Goal: Communication & Community: Answer question/provide support

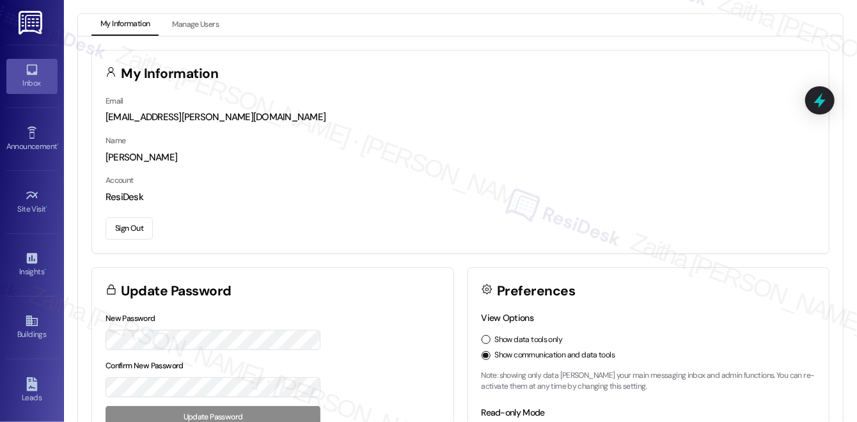
click at [32, 79] on div "Inbox" at bounding box center [32, 83] width 64 height 13
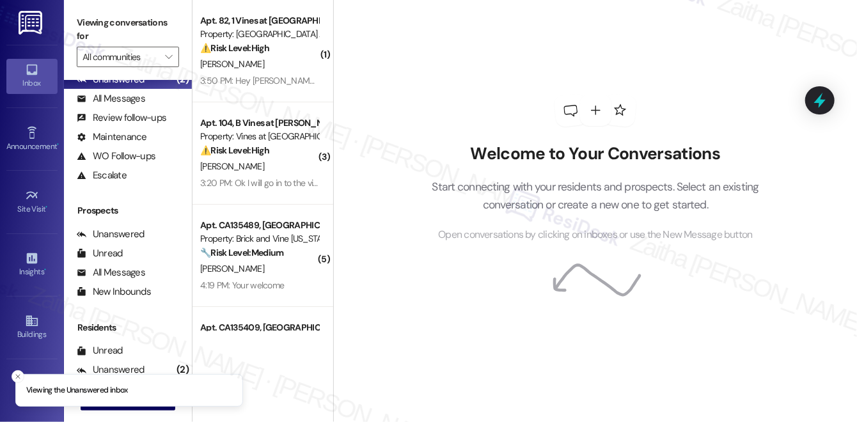
scroll to position [154, 0]
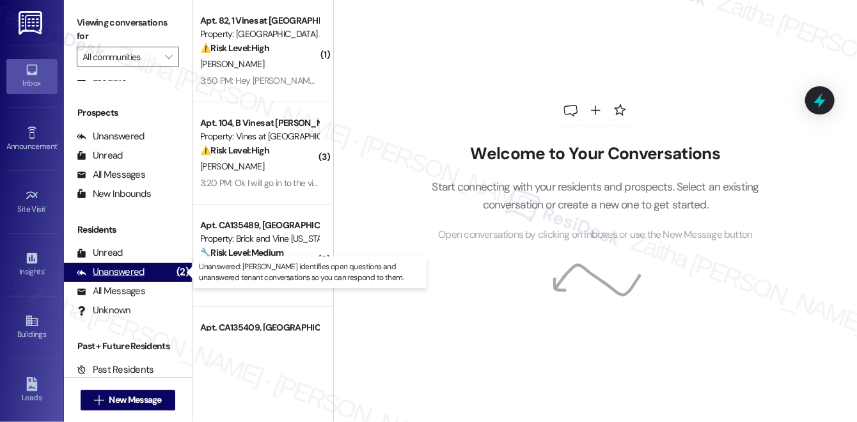
click at [125, 275] on div "Unanswered" at bounding box center [111, 271] width 68 height 13
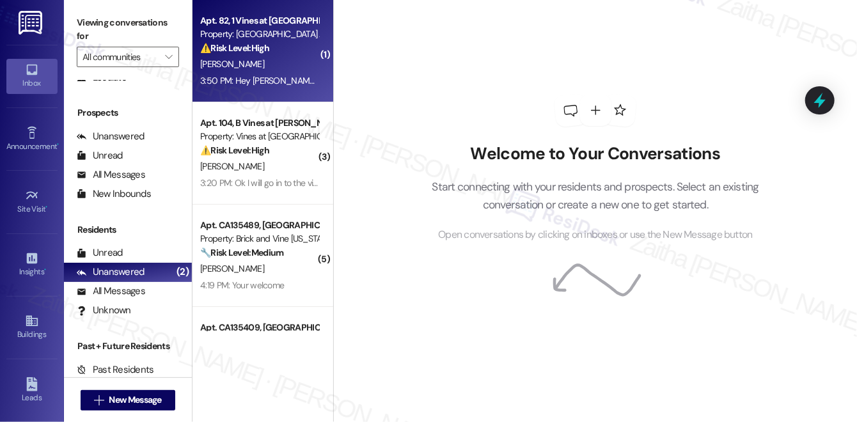
click at [288, 52] on div "⚠️ Risk Level: High The resident acknowledges the rent is due and indicates the…" at bounding box center [259, 48] width 118 height 13
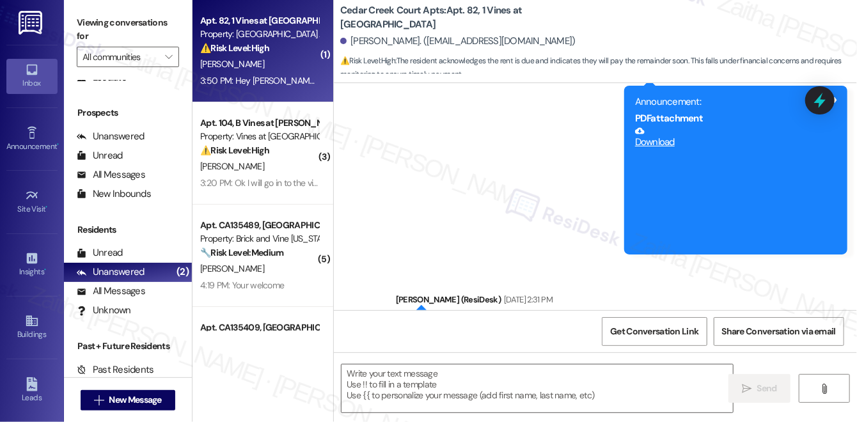
type textarea "Fetching suggested responses. Please feel free to read through the conversation…"
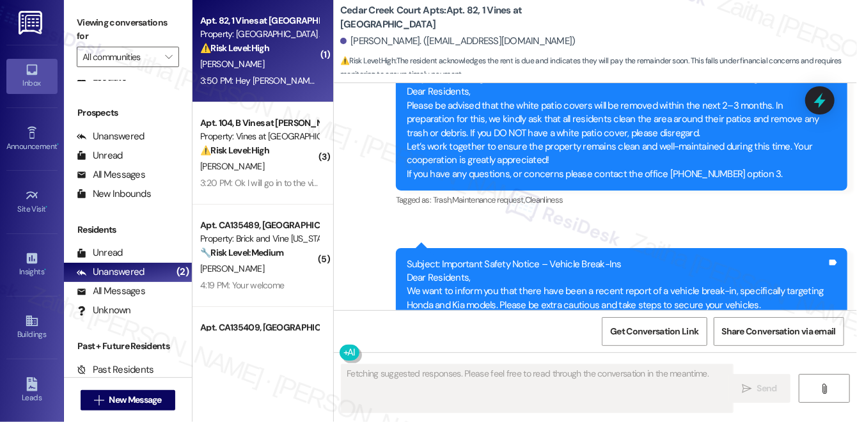
scroll to position [5637, 0]
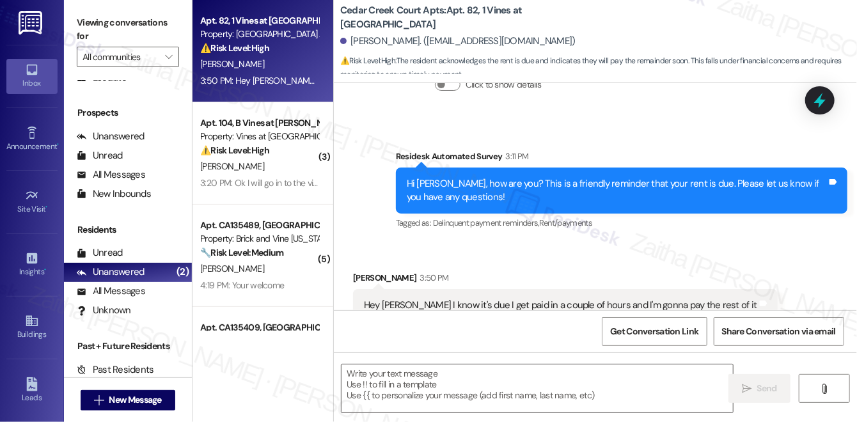
click at [518, 322] on div "Tagged as: Rent/payments Click to highlight conversations about Rent/payments" at bounding box center [565, 331] width 424 height 19
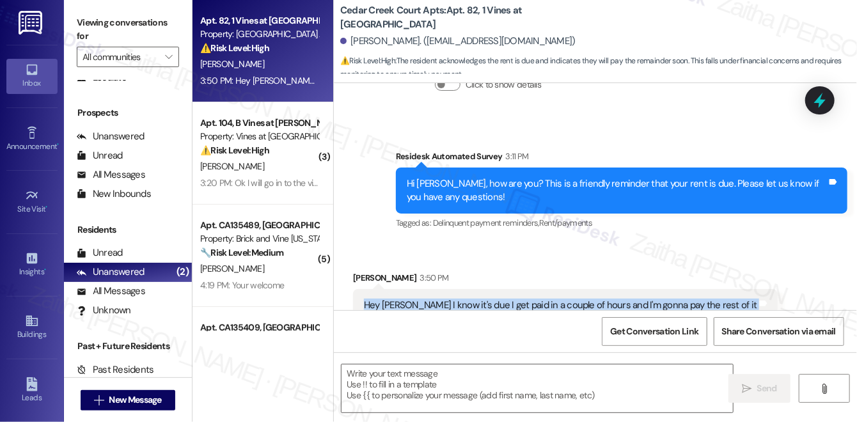
drag, startPoint x: 358, startPoint y: 263, endPoint x: 716, endPoint y: 277, distance: 358.3
click at [716, 289] on div "Hey sarah I know it's due I get paid in a couple of hours and I'm gonna pay the…" at bounding box center [565, 305] width 424 height 33
copy div "Hey sarah I know it's due I get paid in a couple of hours and I'm gonna pay the…"
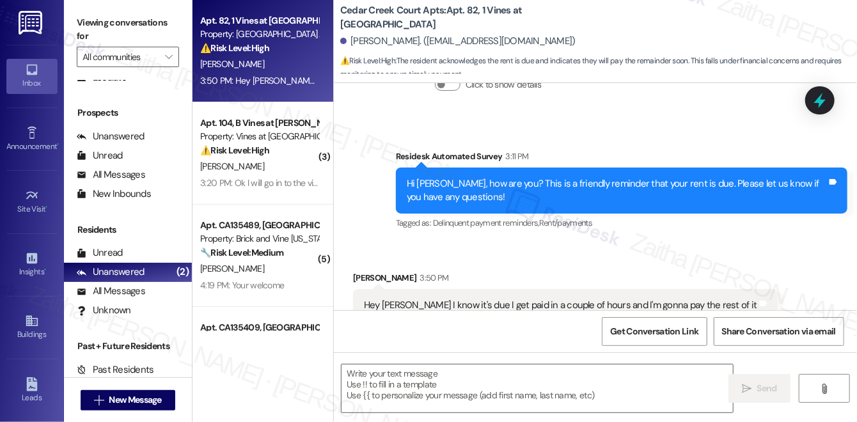
click at [566, 271] on div "Levallier Williams 3:50 PM" at bounding box center [565, 280] width 424 height 18
click at [408, 380] on textarea at bounding box center [536, 388] width 391 height 48
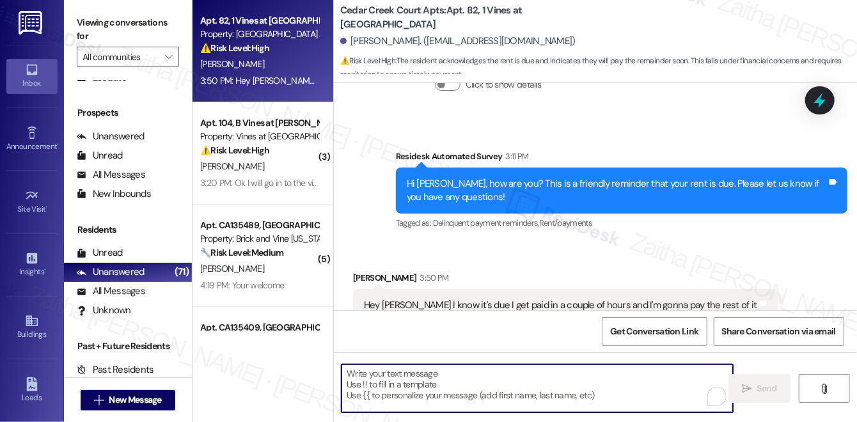
paste textarea "Thank you for letting me know, {{first_name}}. Please note the gentle reminder …"
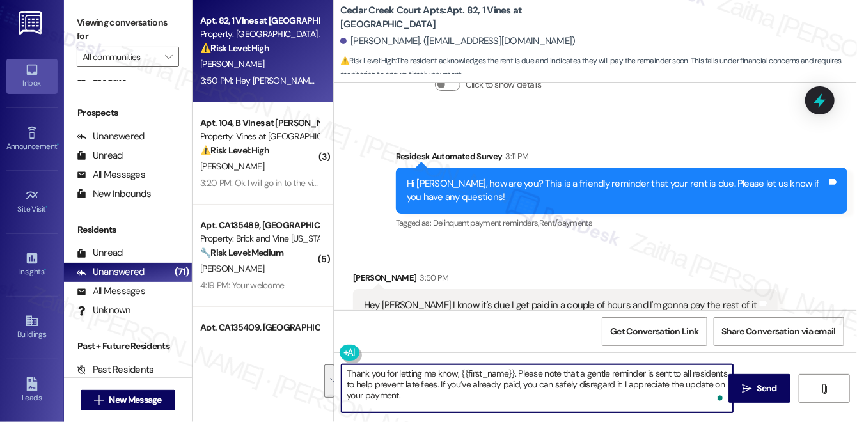
drag, startPoint x: 516, startPoint y: 370, endPoint x: 523, endPoint y: 394, distance: 24.5
click at [523, 394] on textarea "Thank you for letting me know, {{first_name}}. Please note that a gentle remind…" at bounding box center [536, 388] width 391 height 48
type textarea "Thank you for letting me know, {{first_name}}. Please note that a gentle remind…"
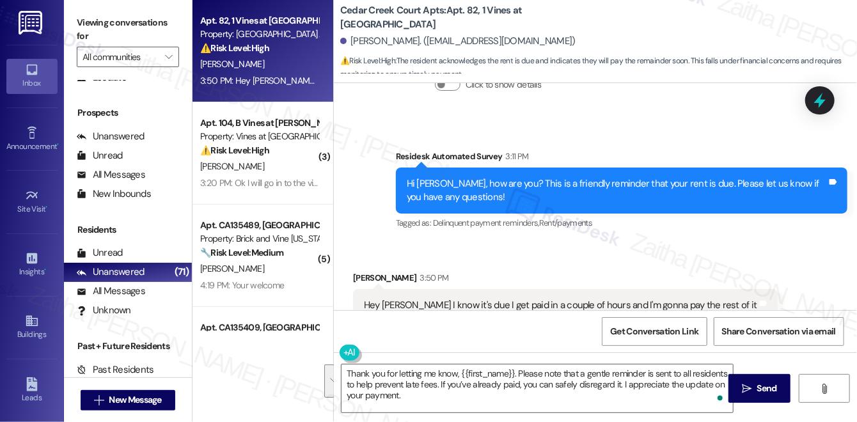
click at [568, 261] on div "Received via SMS Levallier Williams 3:50 PM Hey sarah I know it's due I get pai…" at bounding box center [565, 305] width 444 height 89
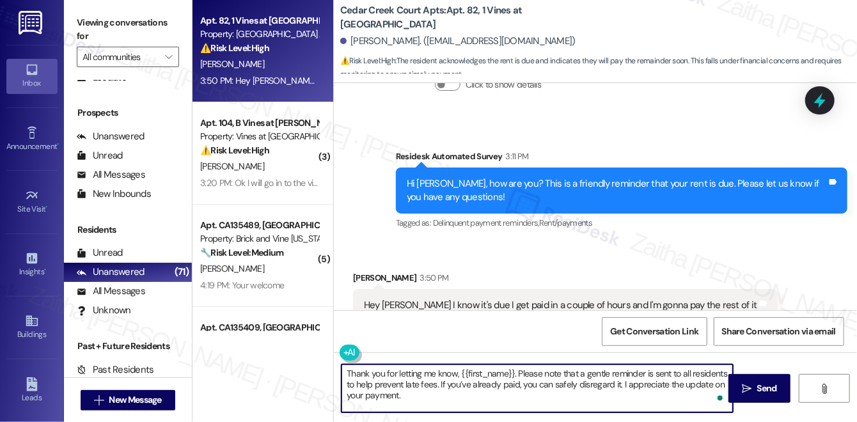
click at [467, 394] on textarea "Thank you for letting me know, {{first_name}}. Please note that a gentle remind…" at bounding box center [536, 388] width 391 height 48
click at [753, 385] on span " Send" at bounding box center [759, 388] width 40 height 13
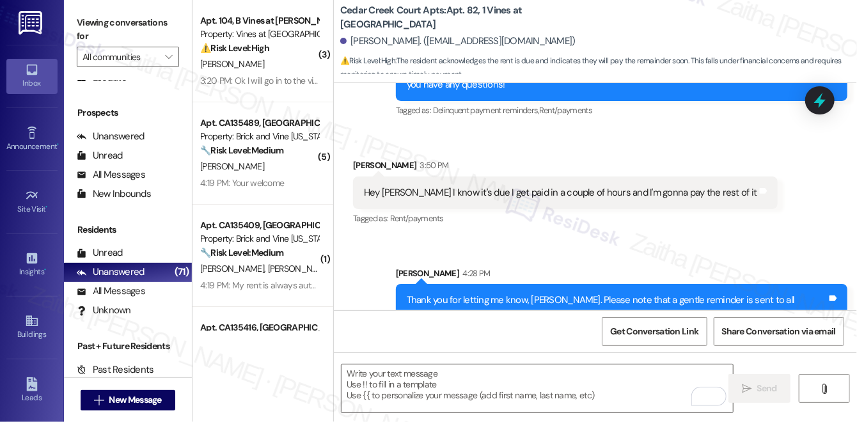
scroll to position [5754, 0]
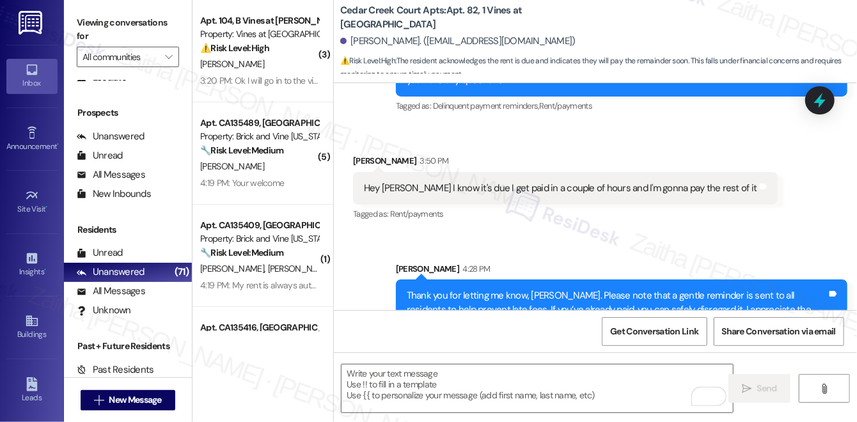
click at [530, 262] on div "Sarah 4:28 PM" at bounding box center [621, 271] width 451 height 18
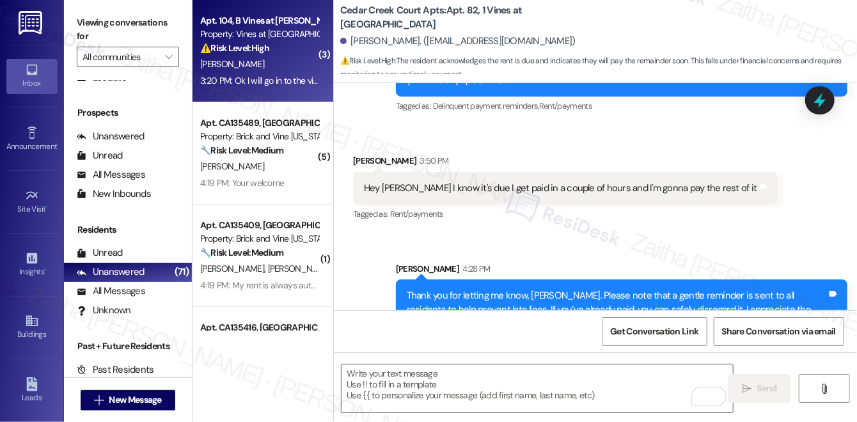
click at [277, 51] on div "⚠️ Risk Level: High The resident is inquiring about rent, credits, and potentia…" at bounding box center [259, 48] width 118 height 13
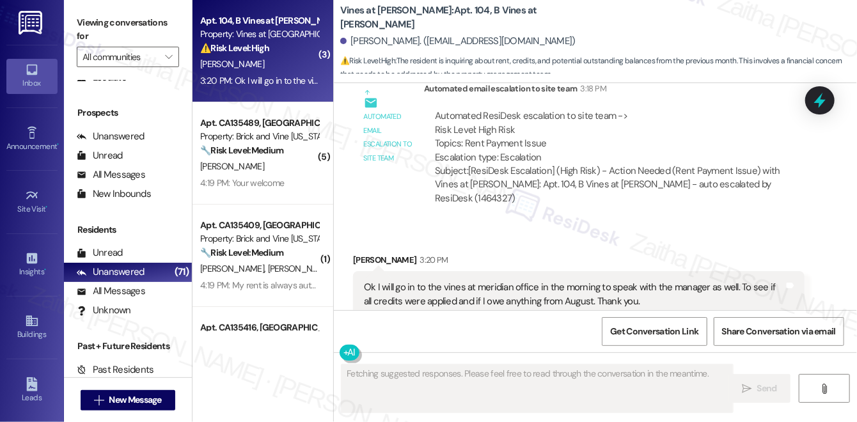
scroll to position [598, 0]
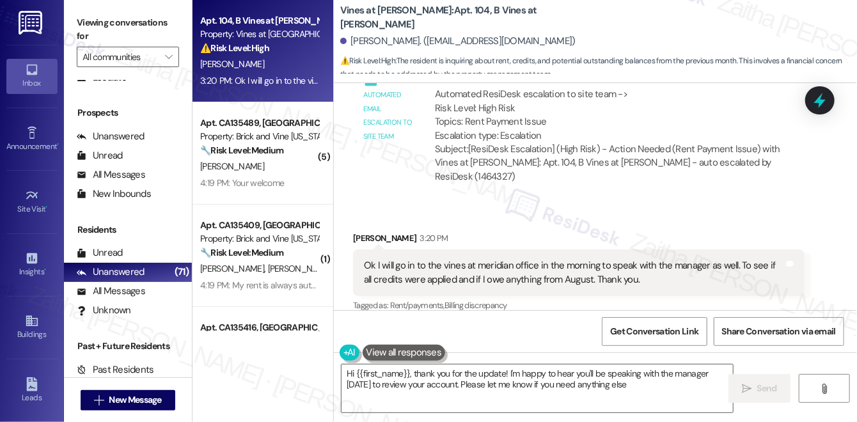
type textarea "Hi {{first_name}}, thank you for the update! I'm happy to hear you'll be speaki…"
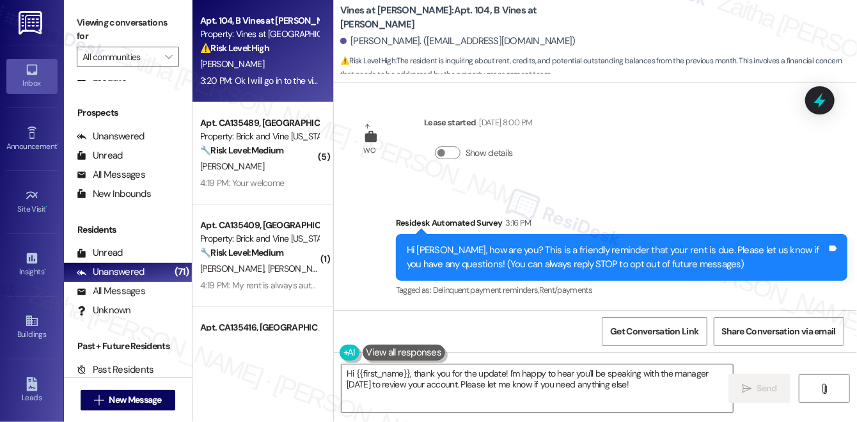
scroll to position [0, 0]
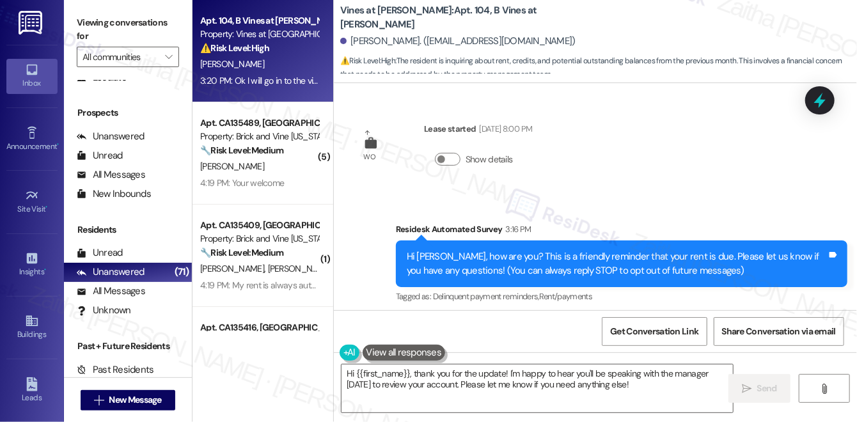
click at [654, 178] on div "WO Lease started Jun 09, 2024 at 8:00 PM Show details Survey, sent via SMS Resi…" at bounding box center [595, 196] width 523 height 227
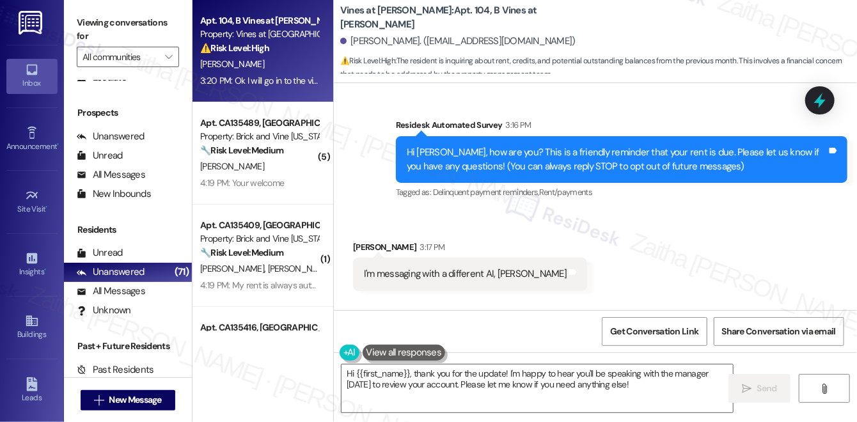
scroll to position [76, 0]
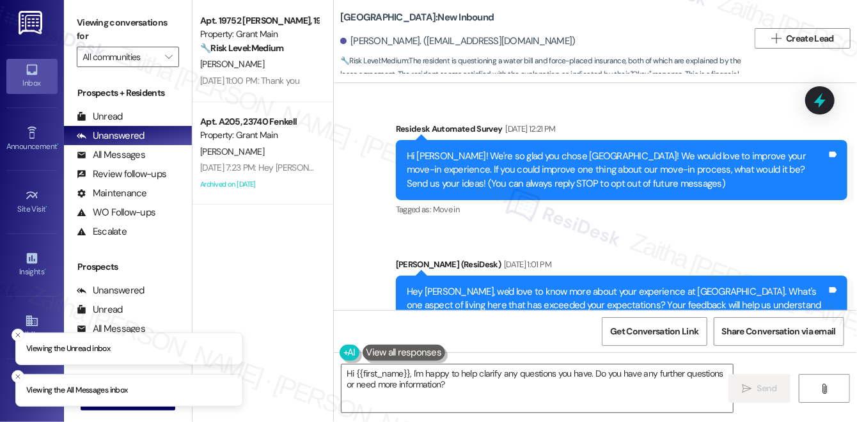
scroll to position [4629, 0]
